Goal: Task Accomplishment & Management: Use online tool/utility

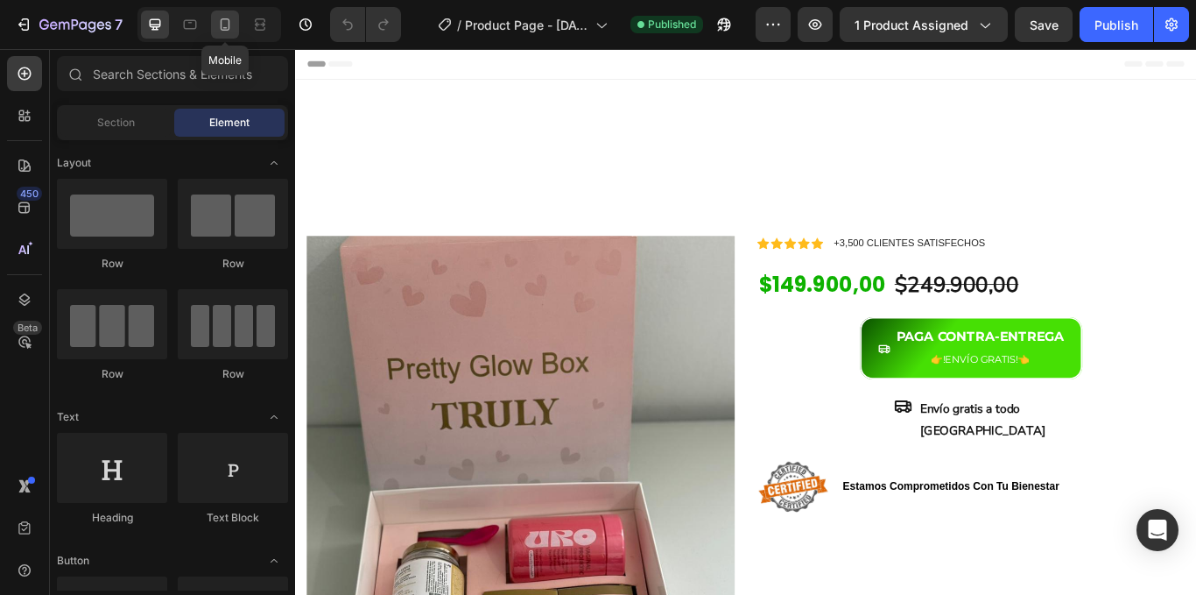
click at [222, 27] on icon at bounding box center [226, 24] width 10 height 12
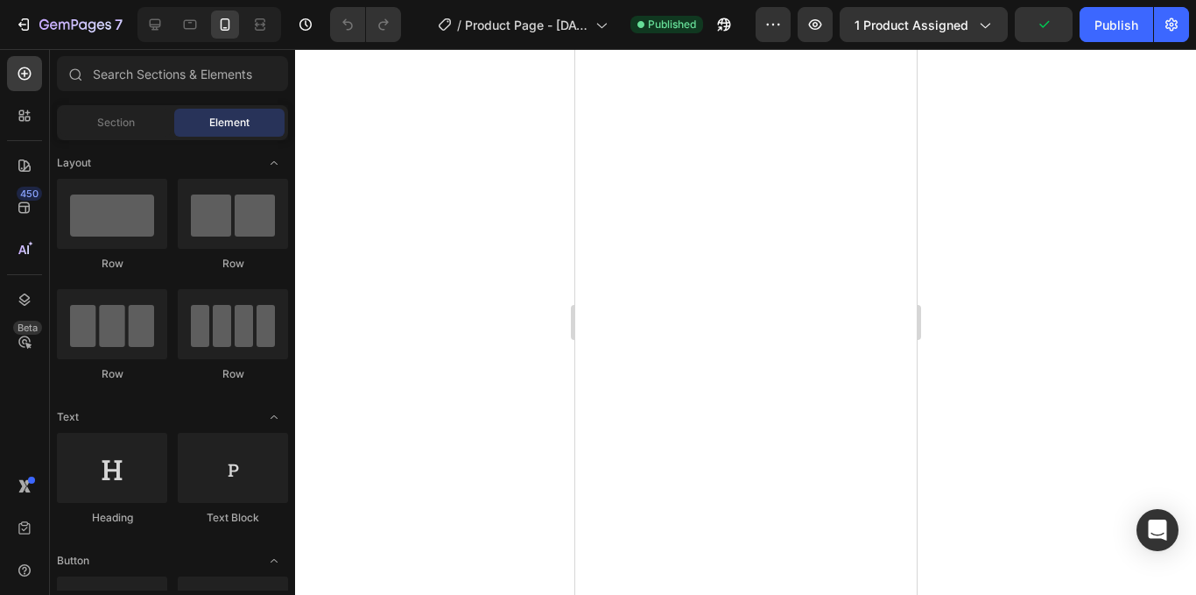
scroll to position [4465, 0]
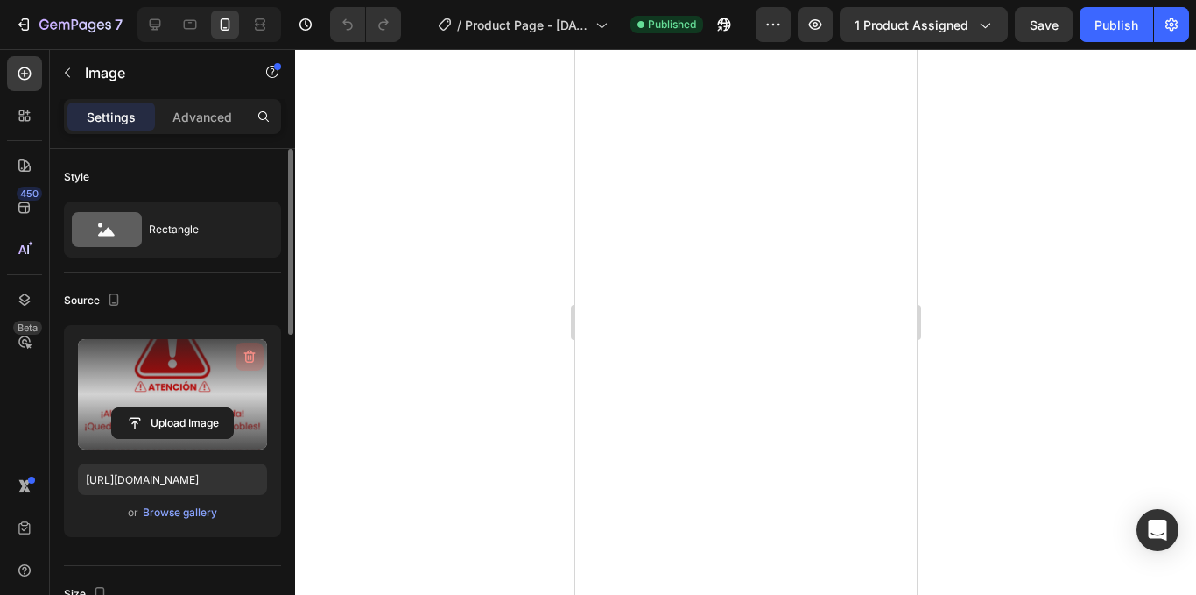
click at [247, 355] on icon "button" at bounding box center [250, 357] width 18 height 18
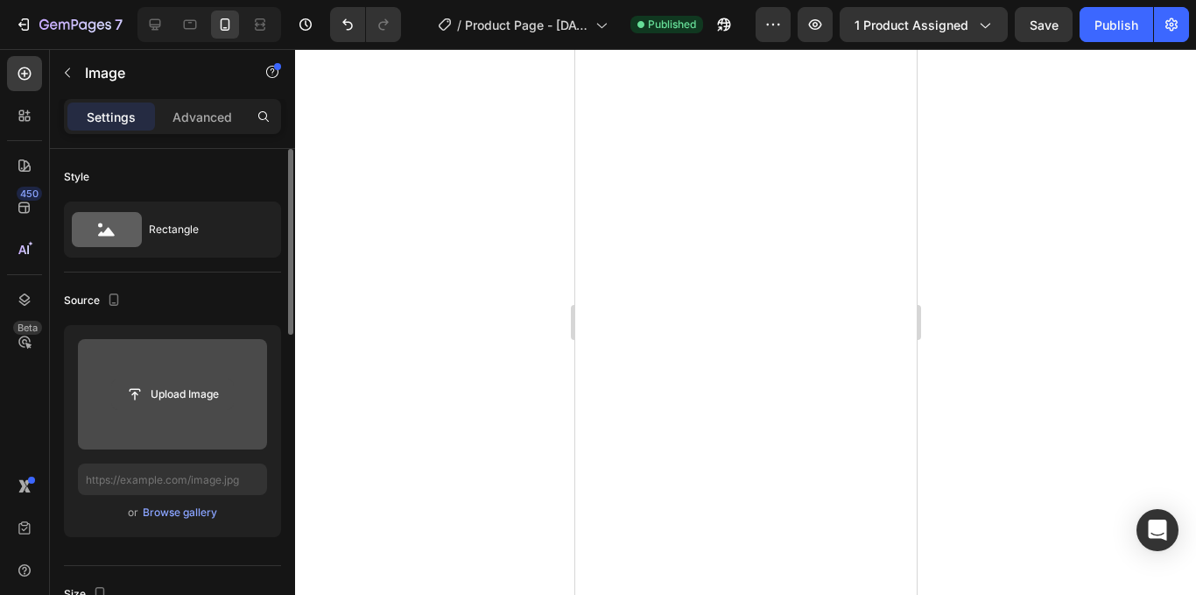
click at [193, 390] on input "file" at bounding box center [172, 394] width 121 height 30
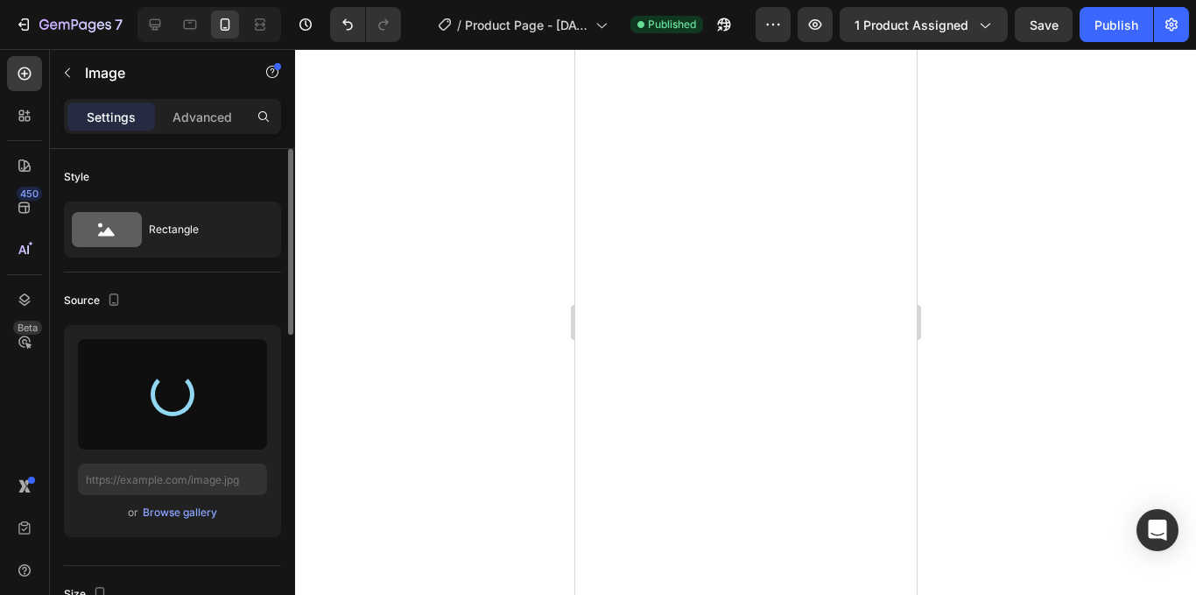
type input "[URL][DOMAIN_NAME]"
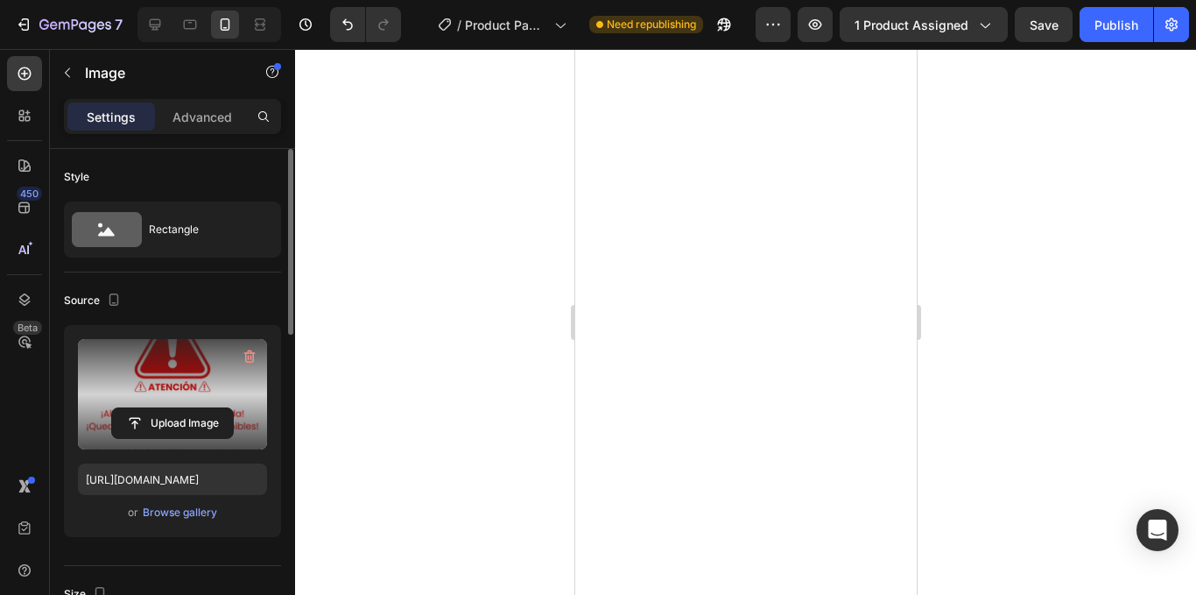
scroll to position [4378, 0]
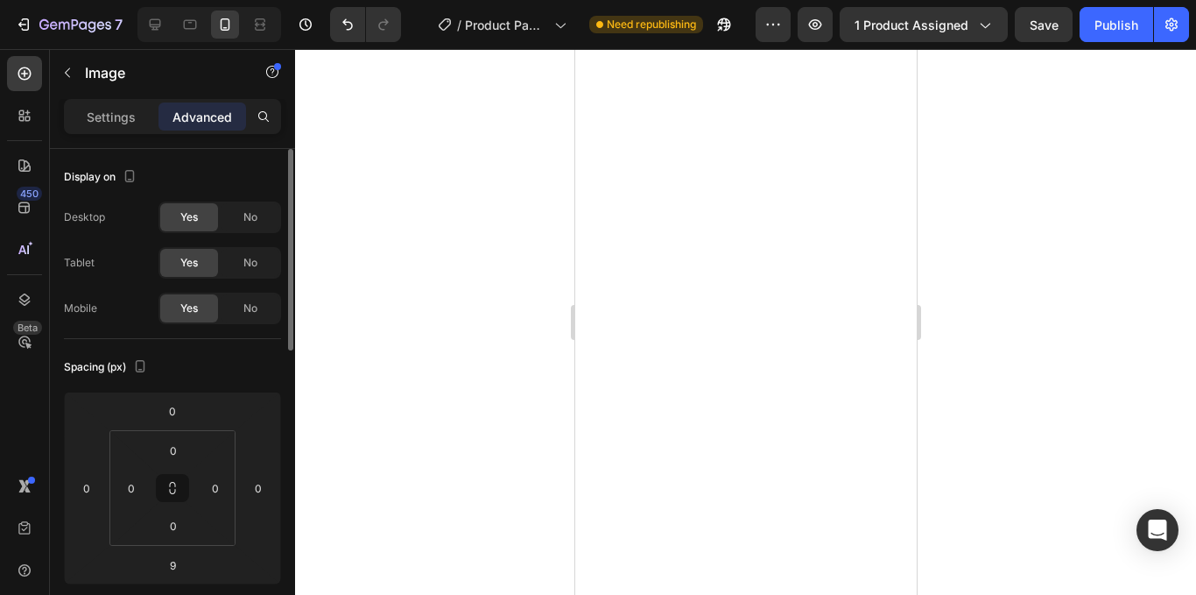
scroll to position [4553, 0]
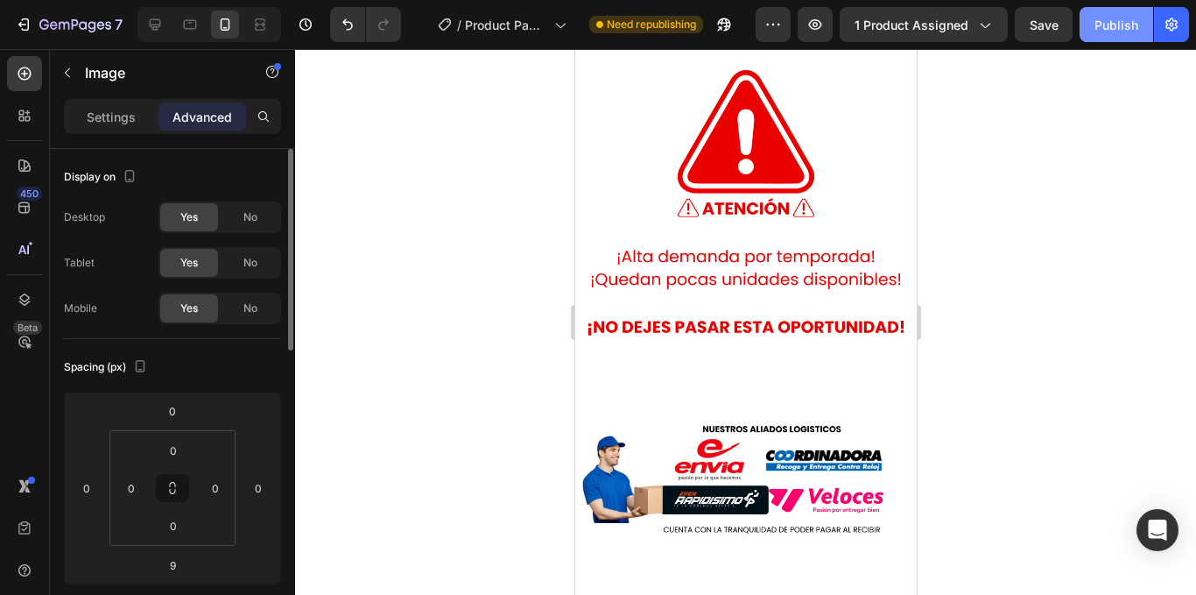
click at [1124, 33] on div "Publish" at bounding box center [1116, 25] width 44 height 18
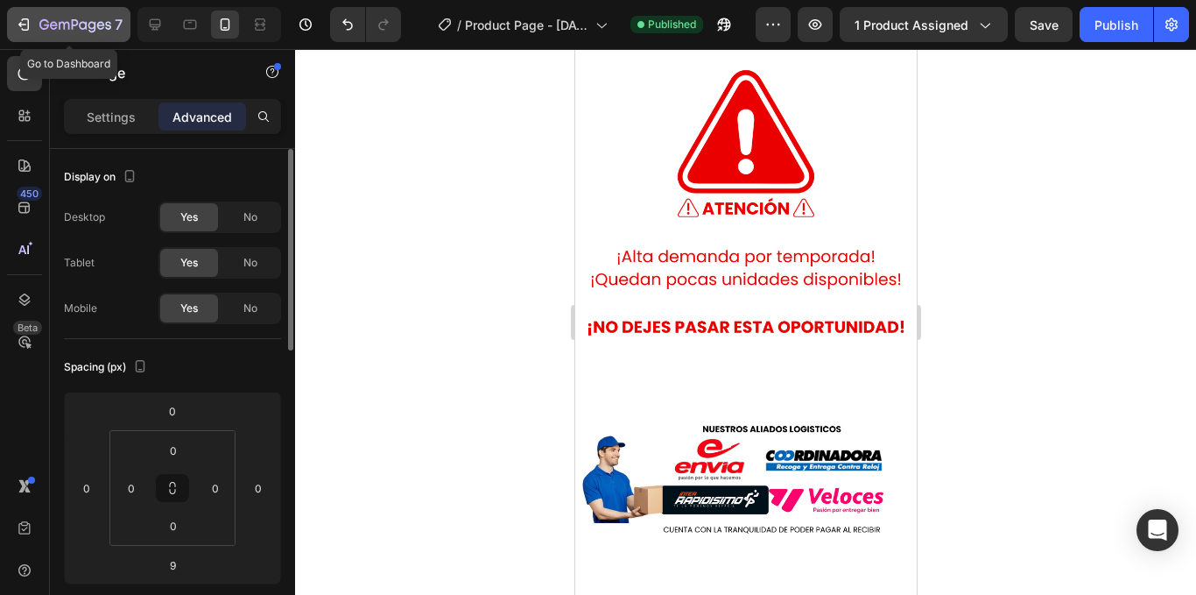
click at [51, 24] on icon "button" at bounding box center [54, 25] width 8 height 8
